Goal: Task Accomplishment & Management: Use online tool/utility

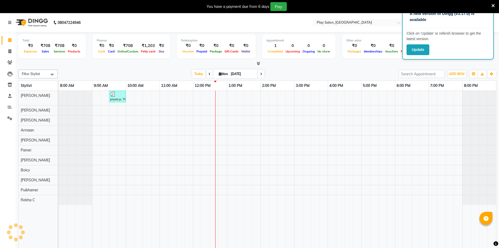
click at [492, 5] on icon at bounding box center [493, 5] width 3 height 5
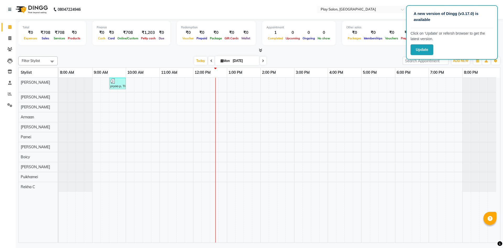
click at [416, 85] on div "pryaa p, TK01, 09:30 AM-10:00 AM, Wash & Blow Dry - Hair Wash" at bounding box center [280, 160] width 442 height 165
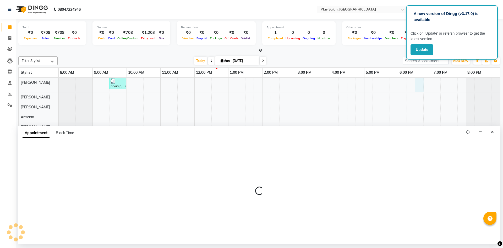
select select "88831"
select select "tentative"
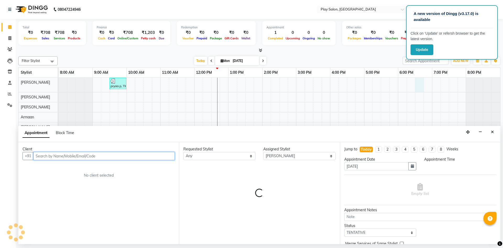
select select "1110"
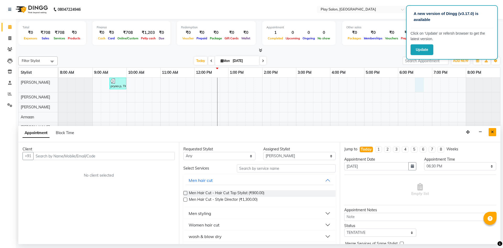
click at [493, 131] on icon "Close" at bounding box center [492, 132] width 3 height 4
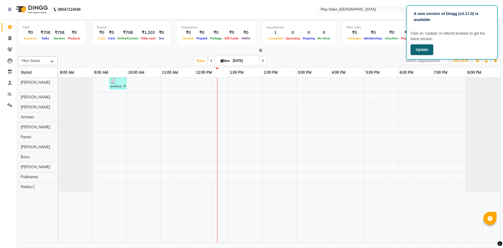
click at [415, 52] on button "Update" at bounding box center [422, 49] width 23 height 11
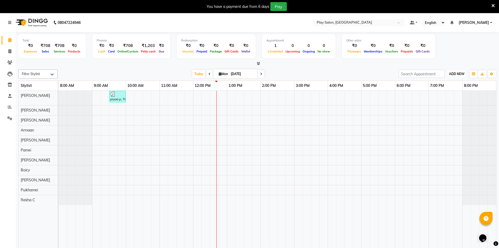
click at [460, 75] on span "ADD NEW" at bounding box center [456, 74] width 15 height 4
click at [441, 91] on link "Add Invoice" at bounding box center [444, 90] width 41 height 7
select select "service"
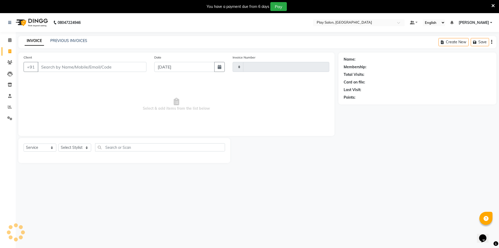
type input "0059"
select select "8631"
click at [72, 149] on select "Select Stylist" at bounding box center [74, 147] width 33 height 8
select select "88831"
click at [58, 143] on select "Select Stylist Armaan [PERSON_NAME] Boicy Gaiphunliu Kamei Hauzel [PERSON_NAME]…" at bounding box center [74, 147] width 33 height 8
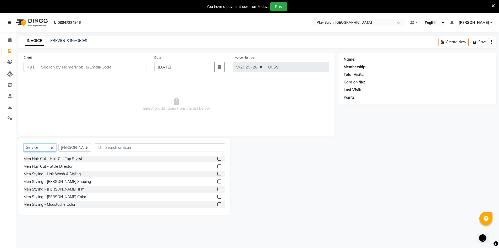
click at [45, 150] on select "Select Service Product Membership Package Voucher Prepaid Gift Card" at bounding box center [40, 147] width 33 height 8
select select "product"
click at [24, 143] on select "Select Service Product Membership Package Voucher Prepaid Gift Card" at bounding box center [40, 147] width 33 height 8
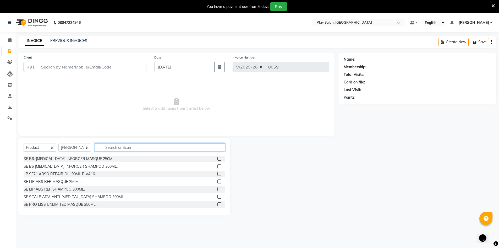
click at [113, 149] on input "text" at bounding box center [160, 147] width 130 height 8
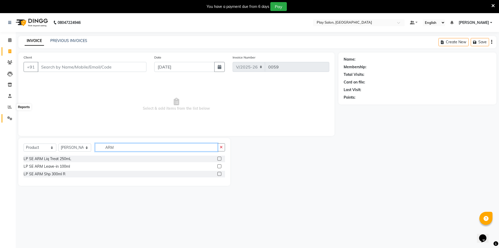
type input "ARM"
click at [9, 117] on icon at bounding box center [9, 118] width 5 height 4
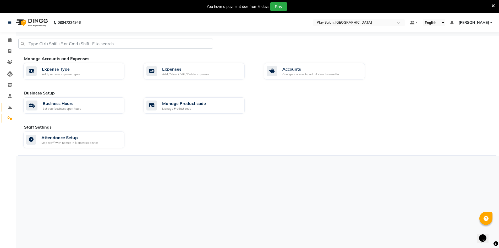
click at [7, 105] on span at bounding box center [9, 107] width 9 height 6
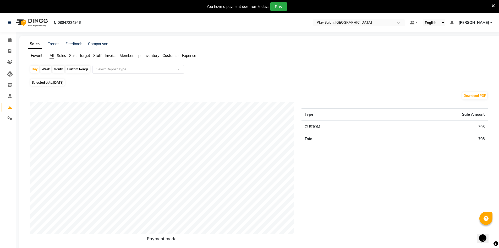
click at [101, 69] on input "text" at bounding box center [133, 69] width 76 height 5
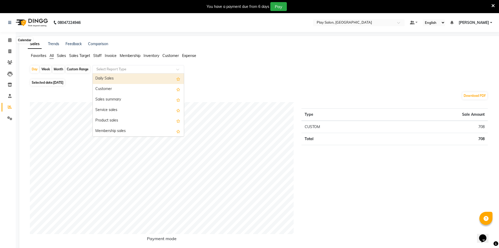
click at [10, 36] on li "Calendar" at bounding box center [8, 40] width 16 height 11
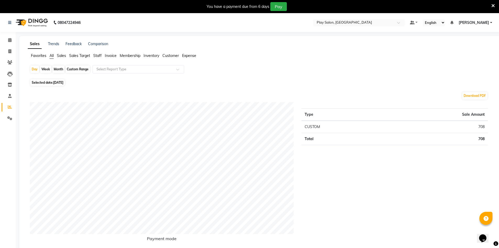
click at [15, 39] on li "Calendar" at bounding box center [8, 40] width 16 height 11
click at [89, 95] on div "Download PDF" at bounding box center [259, 95] width 458 height 8
click at [8, 40] on icon at bounding box center [9, 40] width 3 height 4
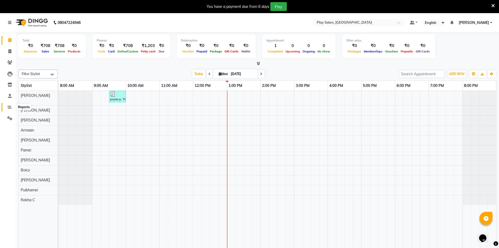
click at [11, 107] on icon at bounding box center [10, 107] width 4 height 4
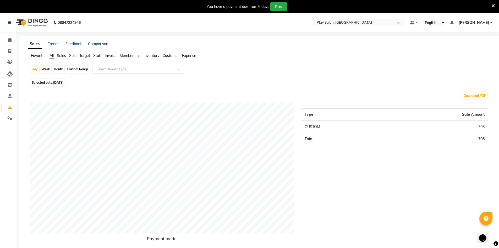
click at [111, 71] on input "text" at bounding box center [133, 69] width 76 height 5
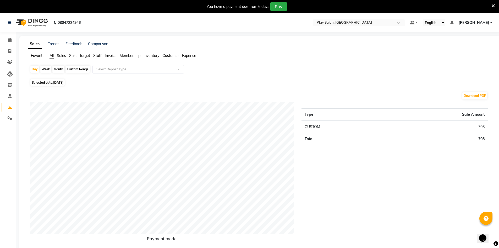
click at [96, 56] on span "Staff" at bounding box center [97, 55] width 8 height 5
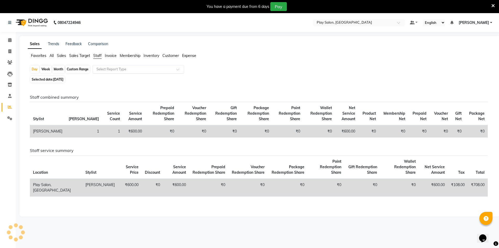
click at [105, 68] on input "text" at bounding box center [133, 69] width 76 height 5
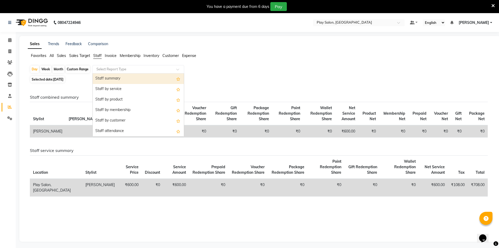
click at [108, 81] on div "Staff summary" at bounding box center [138, 78] width 91 height 10
select select "filtered_report"
select select "csv"
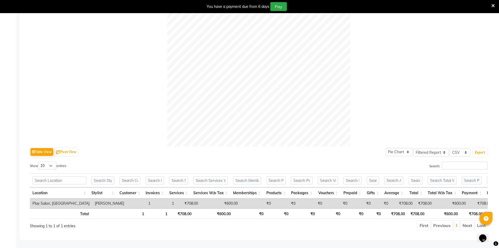
scroll to position [9, 0]
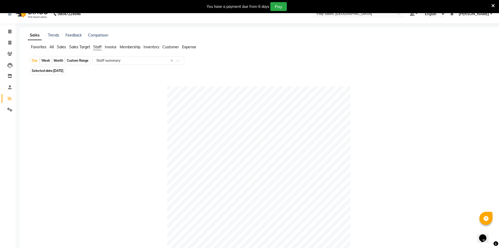
click at [74, 62] on div "Custom Range" at bounding box center [78, 60] width 24 height 7
select select "9"
select select "2025"
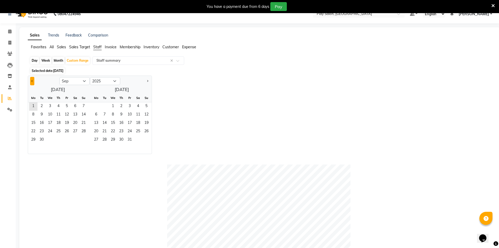
click at [32, 80] on span "Previous month" at bounding box center [32, 81] width 2 height 2
select select "8"
click at [65, 106] on span "1" at bounding box center [67, 106] width 8 height 8
click at [82, 140] on span "31" at bounding box center [83, 140] width 8 height 8
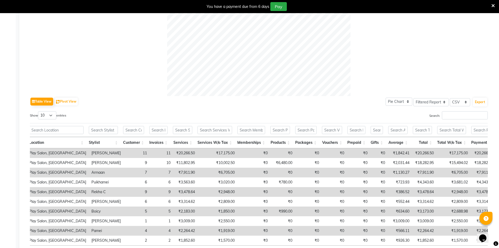
scroll to position [227, 0]
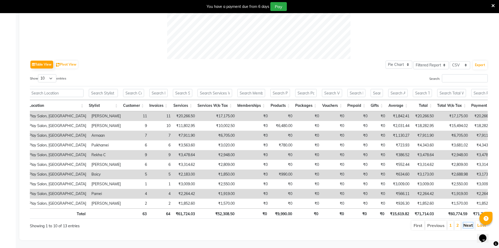
click at [472, 223] on link "Next" at bounding box center [468, 224] width 9 height 5
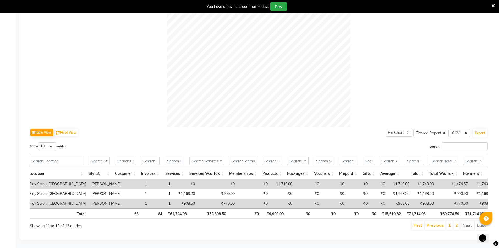
click at [449, 221] on li "1" at bounding box center [450, 224] width 6 height 9
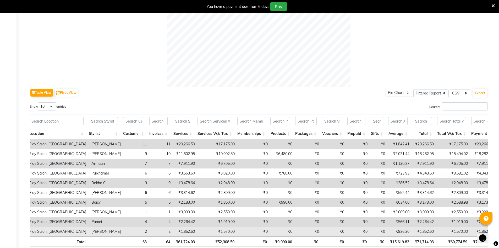
scroll to position [227, 0]
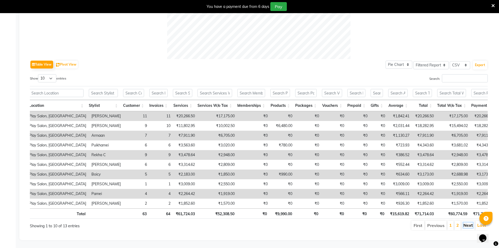
click at [468, 222] on link "Next" at bounding box center [468, 224] width 9 height 5
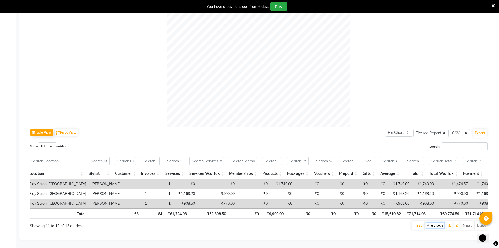
click at [428, 222] on link "Previous" at bounding box center [435, 224] width 17 height 5
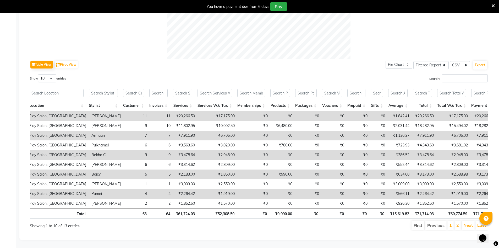
scroll to position [227, 0]
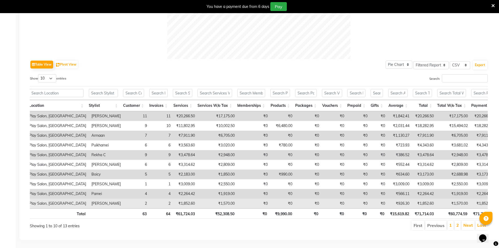
click at [249, 198] on td "₹0" at bounding box center [254, 203] width 33 height 10
drag, startPoint x: 249, startPoint y: 200, endPoint x: 276, endPoint y: 200, distance: 27.3
click at [271, 200] on tr "Play Salon, Embassy Tech Village Gaiphunliu Kamei 2 2 ₹1,852.60 ₹1,570.00 ₹0 ₹0…" at bounding box center [311, 203] width 570 height 10
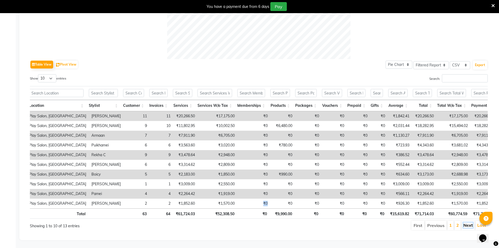
click at [470, 222] on link "Next" at bounding box center [468, 224] width 9 height 5
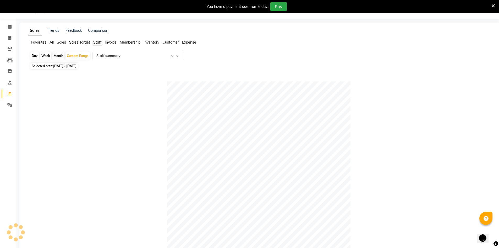
scroll to position [0, 0]
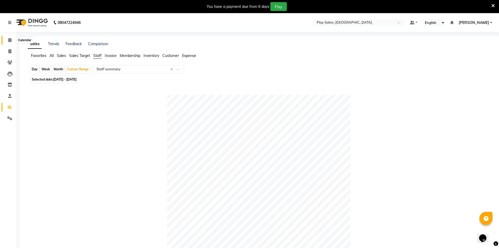
click at [10, 39] on icon at bounding box center [9, 40] width 3 height 4
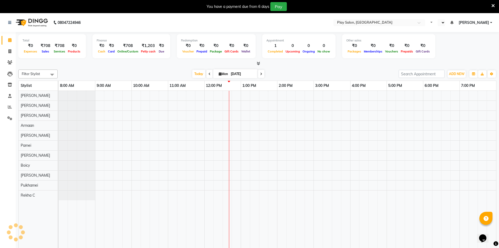
select select "en"
